Goal: Check status: Check status

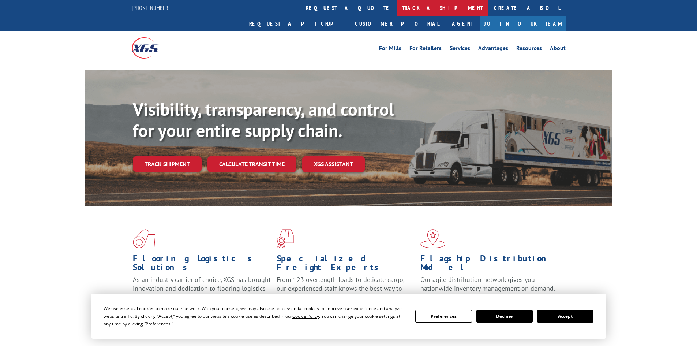
click at [397, 7] on link "track a shipment" at bounding box center [443, 8] width 92 height 16
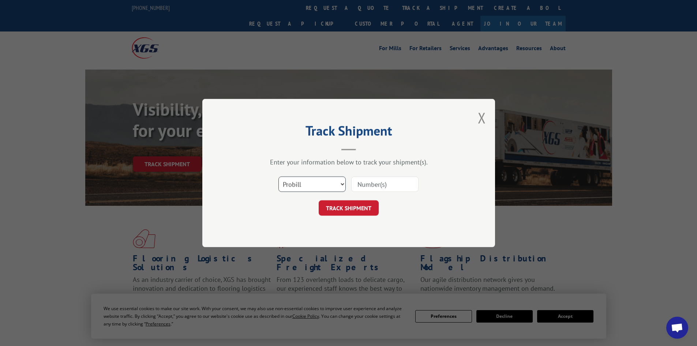
click at [298, 184] on select "Select category... Probill BOL PO" at bounding box center [312, 183] width 67 height 15
select select "bol"
click at [279, 176] on select "Select category... Probill BOL PO" at bounding box center [312, 183] width 67 height 15
click at [367, 188] on input at bounding box center [384, 183] width 67 height 15
click at [379, 184] on input at bounding box center [384, 183] width 67 height 15
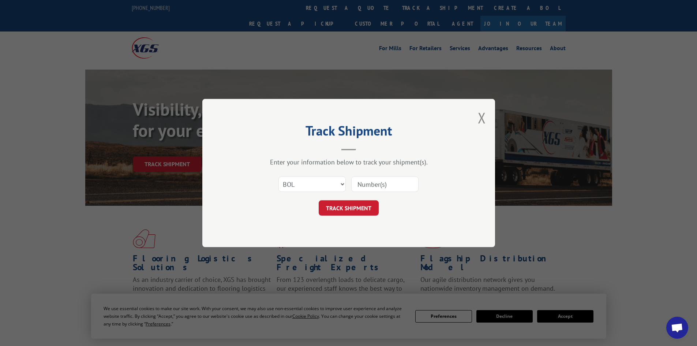
paste input "6047577"
type input "6047577"
click at [319, 200] on button "TRACK SHIPMENT" at bounding box center [349, 207] width 60 height 15
